Goal: Task Accomplishment & Management: Use online tool/utility

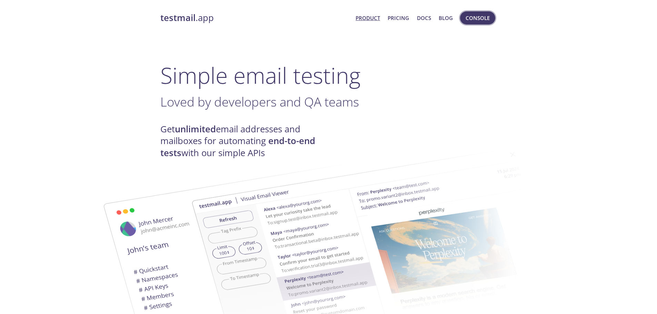
click at [473, 14] on span "Console" at bounding box center [478, 17] width 24 height 9
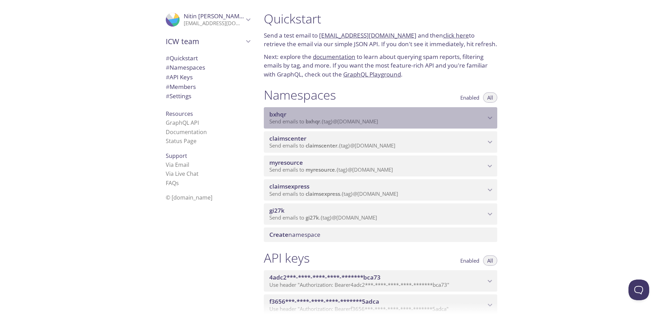
click at [361, 125] on span "Send emails to bxhqr . {tag} @[DOMAIN_NAME]" at bounding box center [323, 121] width 109 height 7
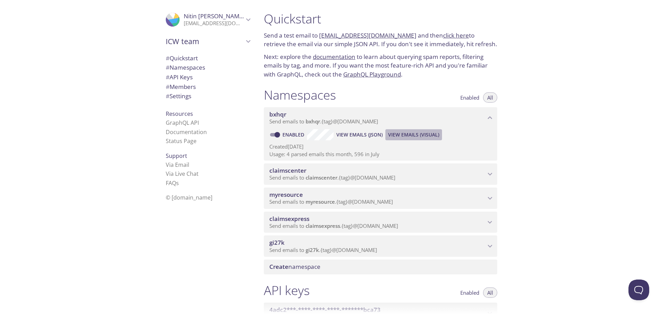
click at [395, 134] on span "View Emails (Visual)" at bounding box center [413, 135] width 51 height 8
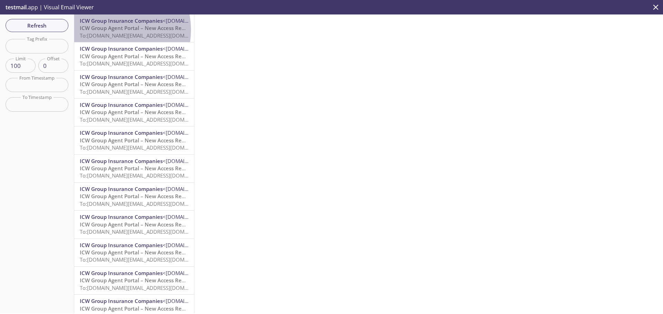
click at [109, 30] on span "ICW Group Agent Portal – New Access Request" at bounding box center [138, 28] width 116 height 7
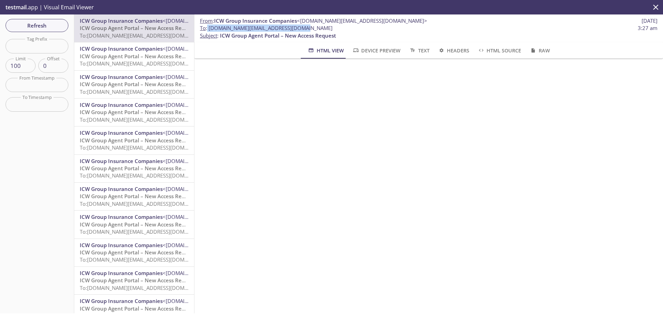
drag, startPoint x: 207, startPoint y: 27, endPoint x: 299, endPoint y: 29, distance: 91.8
click at [299, 29] on span "To : [DOMAIN_NAME][EMAIL_ADDRESS][DOMAIN_NAME] 3:27 am" at bounding box center [428, 28] width 457 height 7
copy span "[DOMAIN_NAME][EMAIL_ADDRESS][DOMAIN_NAME]"
click at [21, 30] on span "Refresh" at bounding box center [37, 25] width 52 height 9
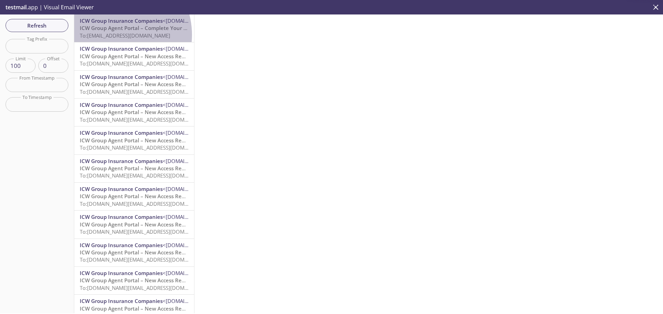
click at [112, 35] on span "To: [EMAIL_ADDRESS][DOMAIN_NAME]" at bounding box center [125, 35] width 90 height 7
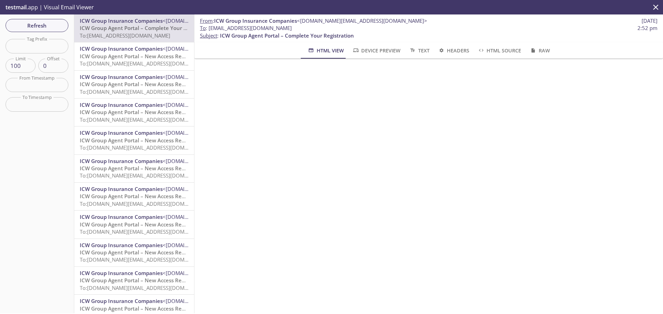
drag, startPoint x: 311, startPoint y: 30, endPoint x: 209, endPoint y: 30, distance: 102.1
click at [209, 30] on span "To : [EMAIL_ADDRESS][DOMAIN_NAME] 2:52 pm" at bounding box center [428, 28] width 457 height 7
copy span "[EMAIL_ADDRESS][DOMAIN_NAME]"
click at [39, 26] on span "Refresh" at bounding box center [37, 25] width 52 height 9
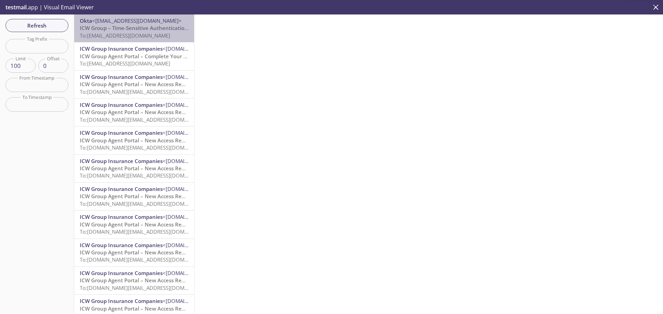
click at [137, 33] on span "To: [EMAIL_ADDRESS][DOMAIN_NAME]" at bounding box center [125, 35] width 90 height 7
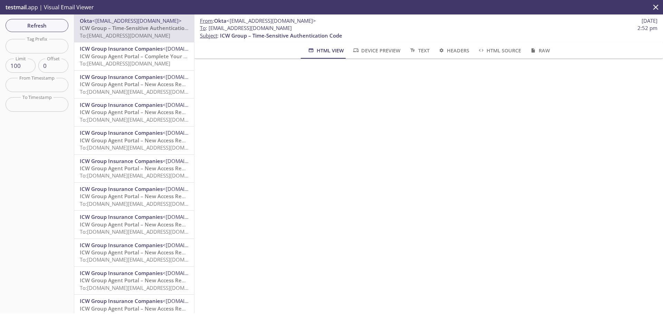
drag, startPoint x: 314, startPoint y: 28, endPoint x: 209, endPoint y: 31, distance: 105.3
click at [209, 31] on span "To : [EMAIL_ADDRESS][DOMAIN_NAME] 2:52 pm" at bounding box center [428, 28] width 457 height 7
copy span "[EMAIL_ADDRESS][DOMAIN_NAME]"
click at [29, 22] on span "Refresh" at bounding box center [37, 25] width 52 height 9
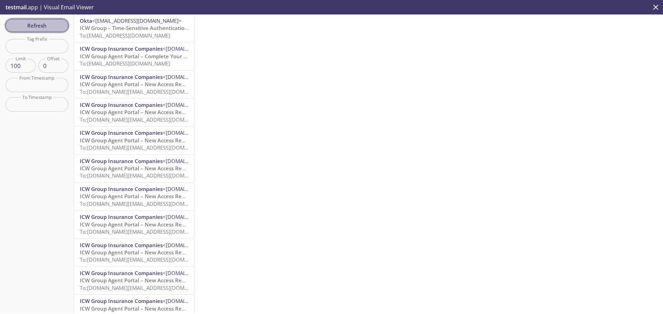
click at [42, 25] on span "Refresh" at bounding box center [37, 25] width 52 height 9
click at [125, 39] on p "ICW Group – Time-Sensitive Authentication Code To: [EMAIL_ADDRESS][DOMAIN_NAME]" at bounding box center [134, 32] width 109 height 15
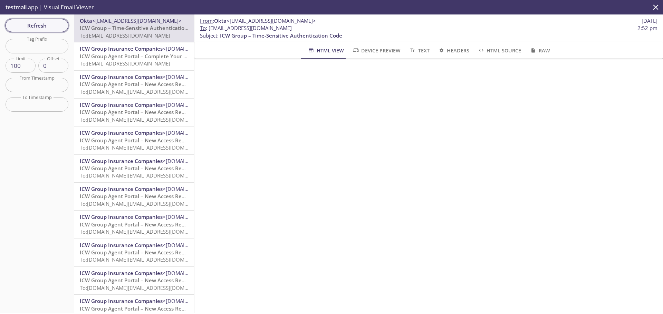
click at [37, 28] on span "Refresh" at bounding box center [37, 25] width 52 height 9
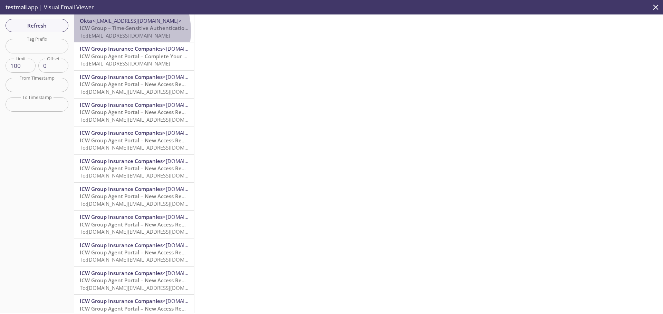
click at [112, 31] on span "ICW Group – Time-Sensitive Authentication Code" at bounding box center [141, 28] width 122 height 7
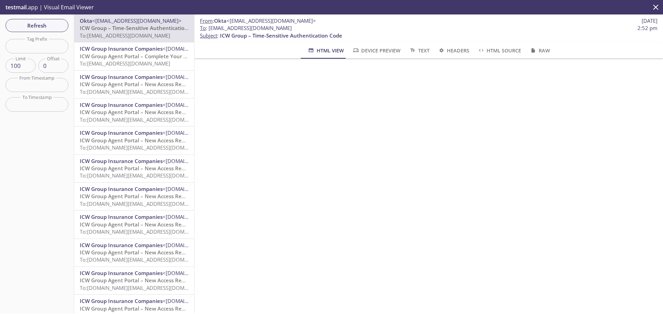
drag, startPoint x: 312, startPoint y: 28, endPoint x: 209, endPoint y: 31, distance: 103.2
click at [209, 31] on span "To : [EMAIL_ADDRESS][DOMAIN_NAME] 2:52 pm" at bounding box center [428, 28] width 457 height 7
copy span "[EMAIL_ADDRESS][DOMAIN_NAME]"
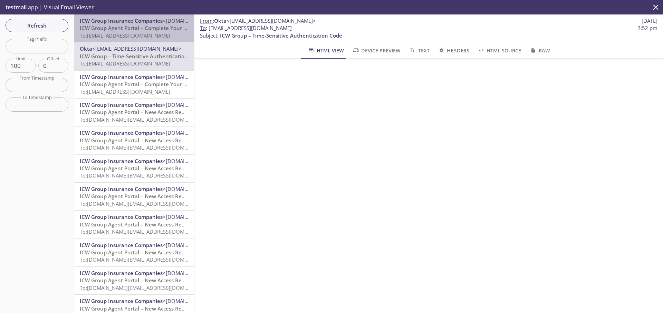
click at [141, 37] on span "To: [EMAIL_ADDRESS][DOMAIN_NAME]" at bounding box center [125, 35] width 90 height 7
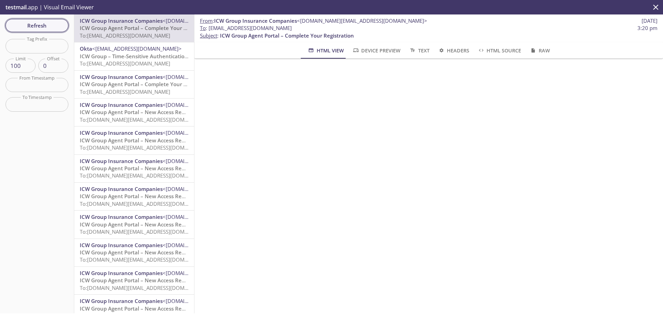
click at [37, 26] on span "Refresh" at bounding box center [37, 25] width 52 height 9
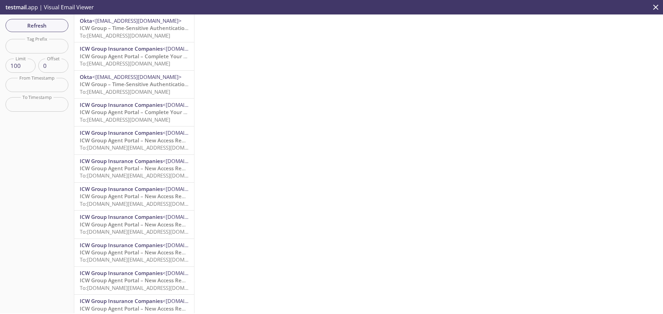
click at [144, 35] on span "To: [EMAIL_ADDRESS][DOMAIN_NAME]" at bounding box center [125, 35] width 90 height 7
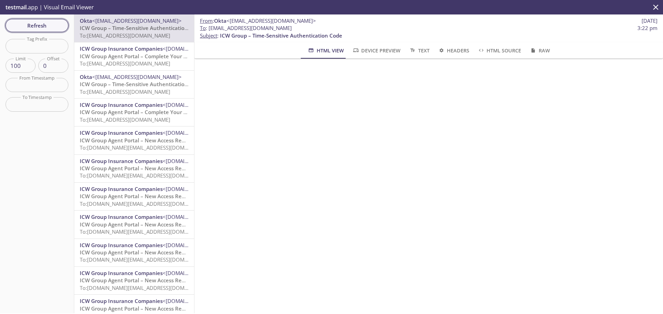
click at [27, 25] on span "Refresh" at bounding box center [37, 25] width 52 height 9
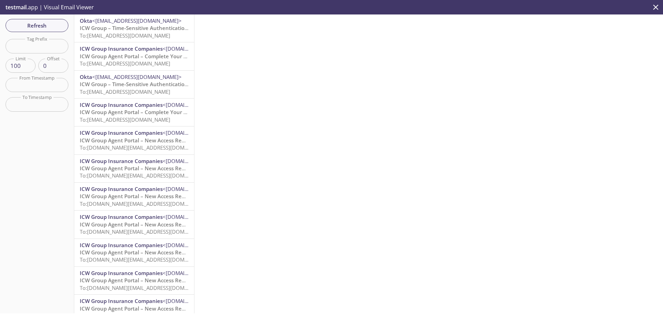
click at [127, 23] on span "<[EMAIL_ADDRESS][DOMAIN_NAME]>" at bounding box center [136, 20] width 89 height 7
